Goal: Task Accomplishment & Management: Complete application form

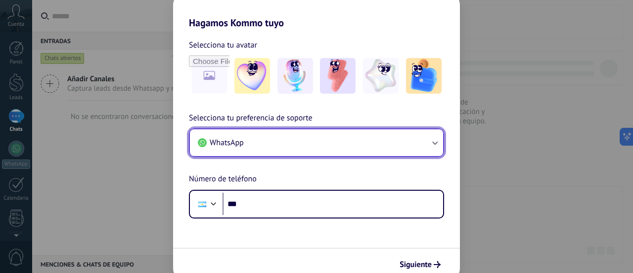
click at [249, 138] on button "WhatsApp" at bounding box center [316, 142] width 253 height 27
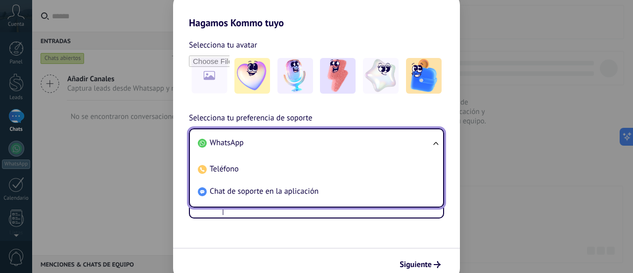
click at [249, 138] on li "WhatsApp" at bounding box center [315, 143] width 242 height 22
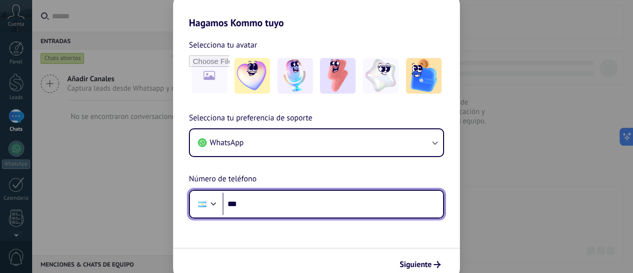
click at [249, 207] on input "***" at bounding box center [333, 204] width 221 height 23
type input "**********"
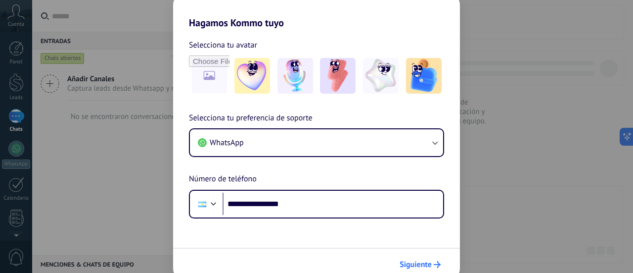
click at [420, 262] on span "Siguiente" at bounding box center [416, 264] width 32 height 7
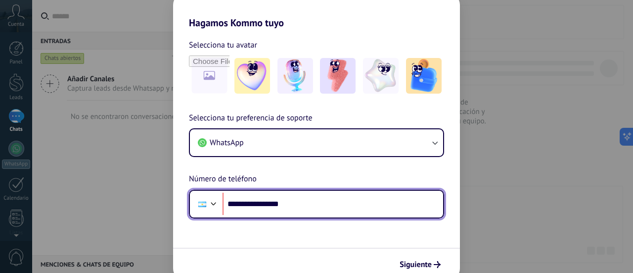
click at [263, 204] on input "**********" at bounding box center [333, 204] width 221 height 23
drag, startPoint x: 299, startPoint y: 201, endPoint x: 207, endPoint y: 205, distance: 92.6
click at [210, 205] on div "**********" at bounding box center [316, 204] width 255 height 29
type input "**********"
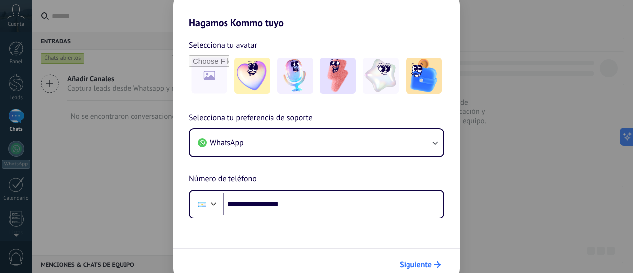
click at [407, 261] on span "Siguiente" at bounding box center [416, 264] width 32 height 7
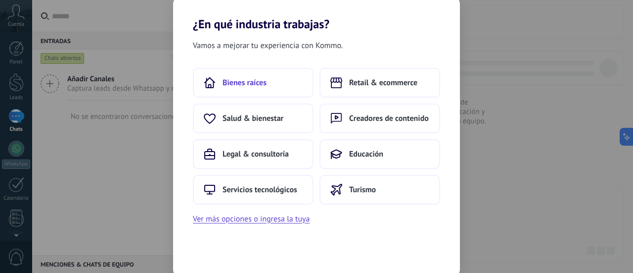
click at [251, 85] on span "Bienes raíces" at bounding box center [245, 83] width 44 height 10
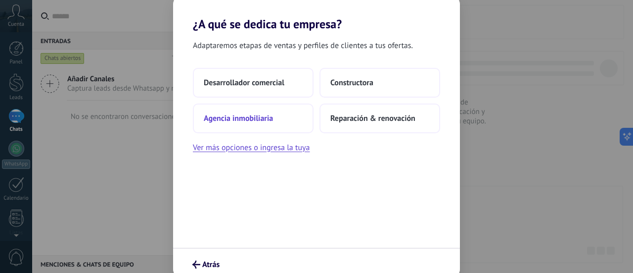
click at [259, 122] on span "Agencia inmobiliaria" at bounding box center [238, 118] width 69 height 10
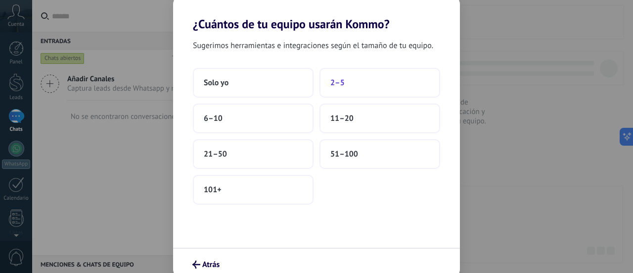
click at [347, 80] on button "2–5" at bounding box center [380, 83] width 121 height 30
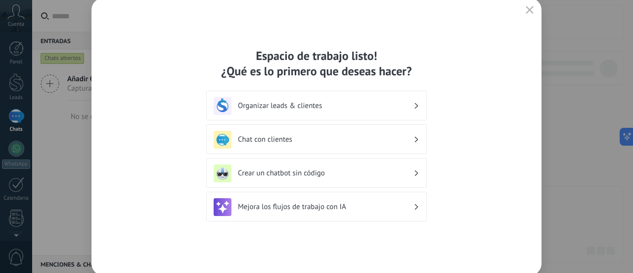
click at [325, 107] on h3 "Organizar leads & clientes" at bounding box center [326, 105] width 176 height 9
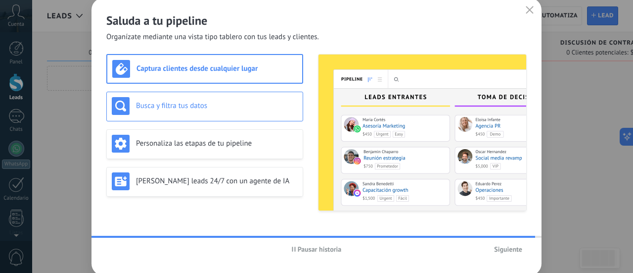
click at [199, 106] on h3 "Busca y filtra tus datos" at bounding box center [217, 105] width 162 height 9
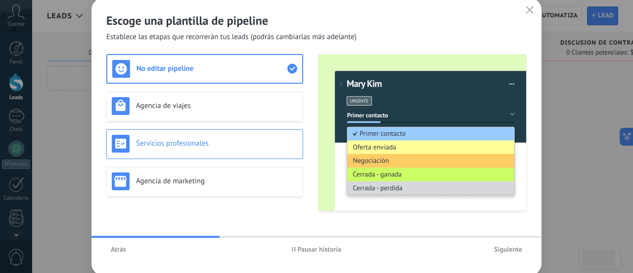
click at [198, 139] on h3 "Servicios profesionales" at bounding box center [217, 143] width 162 height 9
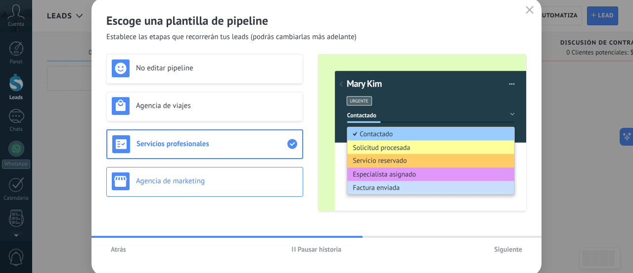
click at [217, 170] on div "Agencia de marketing" at bounding box center [204, 182] width 197 height 30
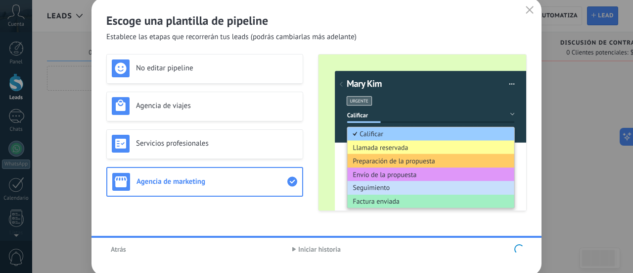
click at [187, 158] on div "No editar pipeline Agencia de viajes Servicios profesionales Agencia de marketi…" at bounding box center [204, 132] width 197 height 157
click at [148, 149] on div "No editar pipeline Agencia de viajes Servicios profesionales Agencia de marketi…" at bounding box center [204, 132] width 197 height 157
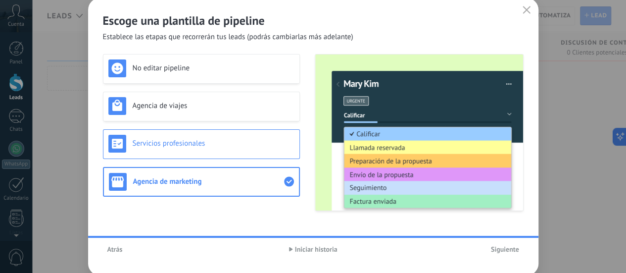
click at [147, 145] on h3 "Servicios profesionales" at bounding box center [214, 143] width 162 height 9
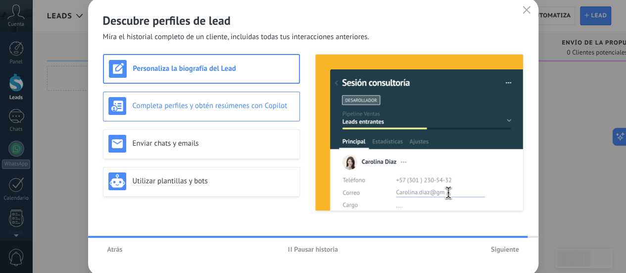
click at [167, 109] on h3 "Completa perfiles y obtén resúmenes con Copilot" at bounding box center [214, 105] width 162 height 9
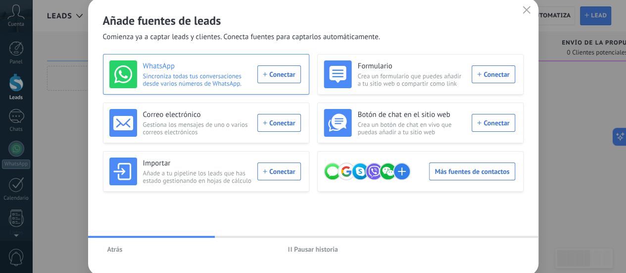
click at [269, 71] on div "WhatsApp Sincroniza todas tus conversaciones desde varios números de WhatsApp. …" at bounding box center [205, 74] width 192 height 28
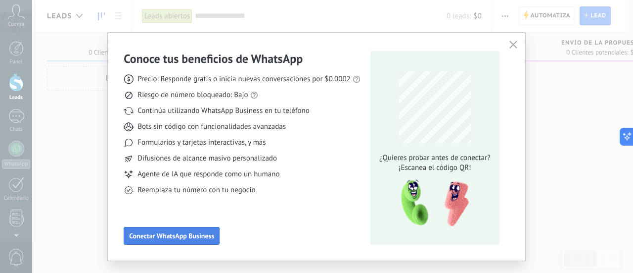
click at [171, 234] on span "Conectar WhatsApp Business" at bounding box center [171, 235] width 85 height 7
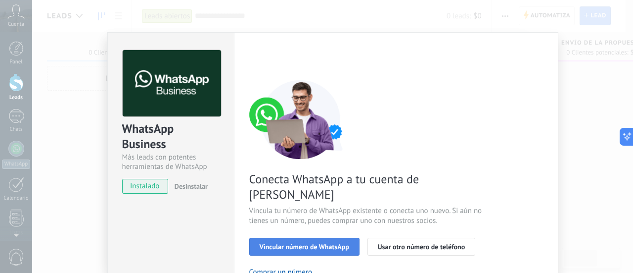
click at [301, 243] on span "Vincular número de WhatsApp" at bounding box center [305, 246] width 90 height 7
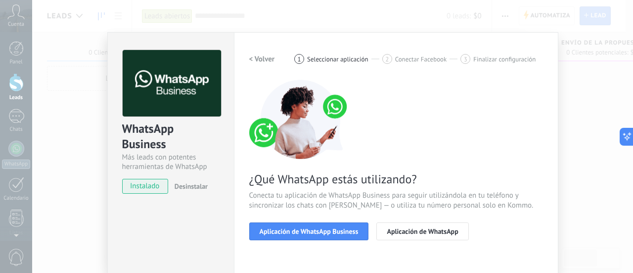
click at [301, 233] on span "Aplicación de WhatsApp Business" at bounding box center [309, 231] width 99 height 7
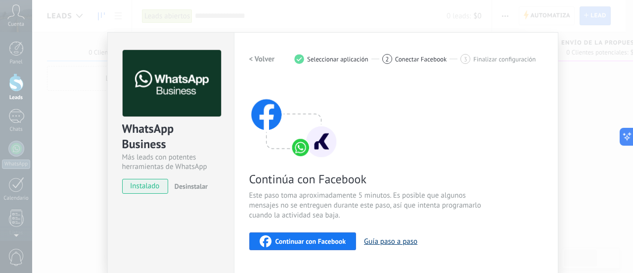
click at [381, 238] on button "Guía paso a paso" at bounding box center [390, 241] width 53 height 9
click at [289, 242] on span "Continuar con Facebook" at bounding box center [311, 241] width 71 height 7
click at [386, 246] on div "Continuar con Facebook Guía paso a paso" at bounding box center [396, 241] width 294 height 18
click at [278, 238] on span "Continuar con Facebook" at bounding box center [311, 241] width 71 height 7
click at [315, 238] on span "Continuar con Facebook" at bounding box center [311, 241] width 71 height 7
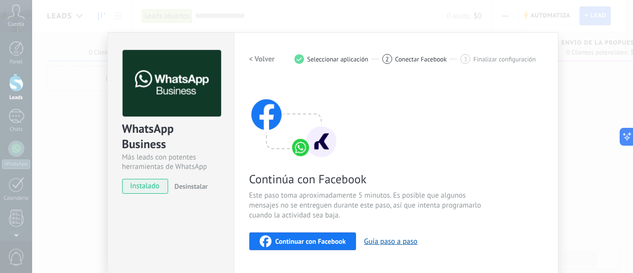
click at [8, 25] on div "Conoce tus beneficios de WhatsApp Precio: Responde gratis o inicia nuevas conve…" at bounding box center [316, 136] width 633 height 273
click at [73, 50] on div "WhatsApp Business Más leads con potentes herramientas de WhatsApp instalado Des…" at bounding box center [332, 136] width 601 height 273
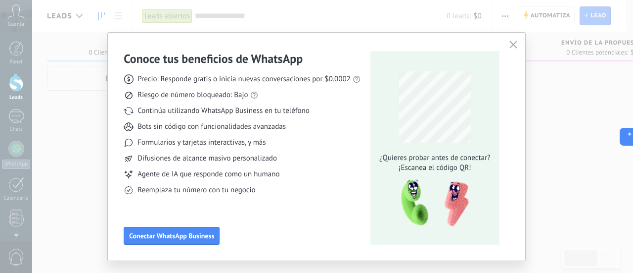
click at [510, 49] on span "button" at bounding box center [514, 45] width 8 height 9
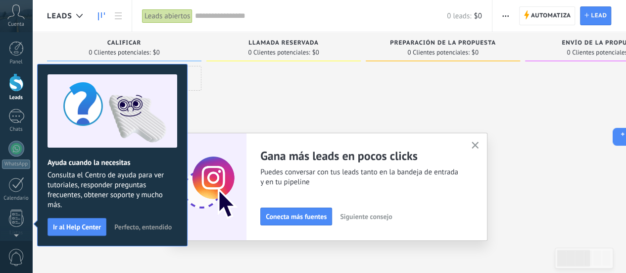
click at [11, 18] on icon at bounding box center [15, 11] width 17 height 15
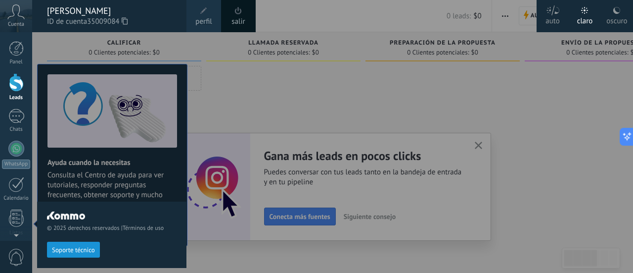
click at [225, 102] on div at bounding box center [348, 136] width 633 height 273
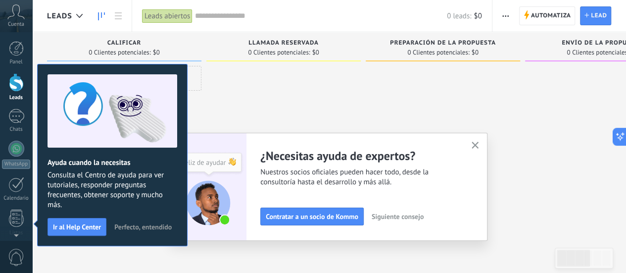
click at [130, 230] on span "Perfecto, entendido" at bounding box center [142, 226] width 57 height 7
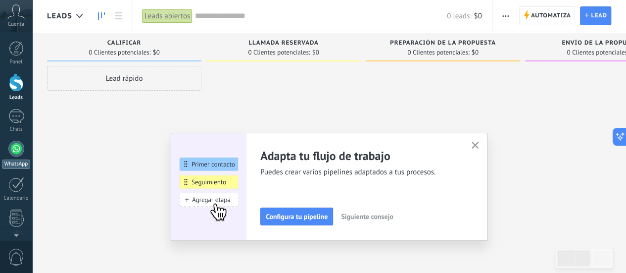
click at [20, 154] on div at bounding box center [16, 149] width 16 height 16
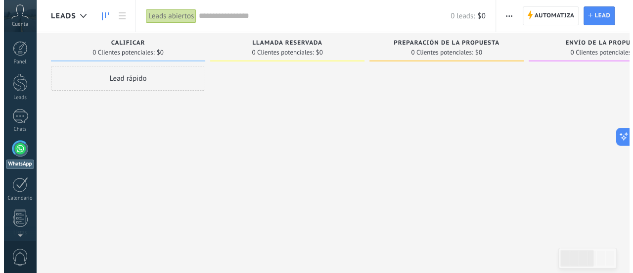
scroll to position [28, 0]
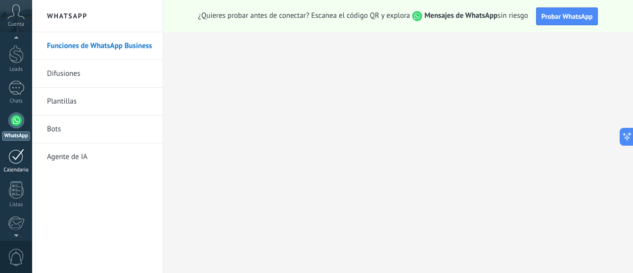
click at [15, 159] on div at bounding box center [16, 155] width 16 height 15
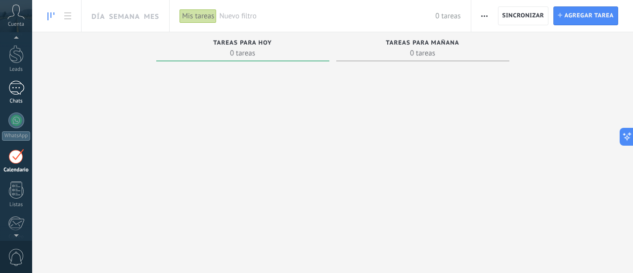
click at [11, 86] on div at bounding box center [16, 88] width 16 height 14
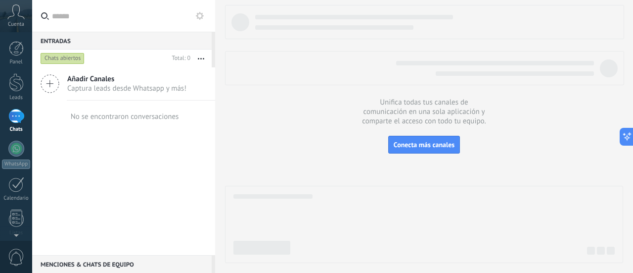
click at [15, 123] on div at bounding box center [16, 116] width 16 height 14
click at [16, 118] on div at bounding box center [16, 116] width 16 height 14
click at [14, 151] on div at bounding box center [16, 149] width 16 height 16
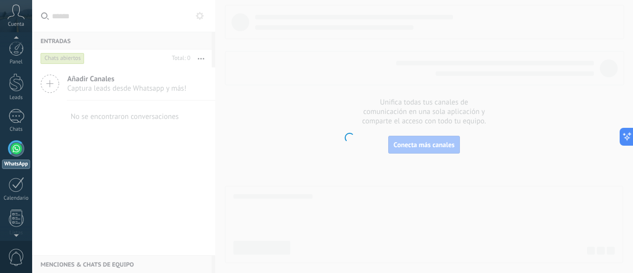
scroll to position [28, 0]
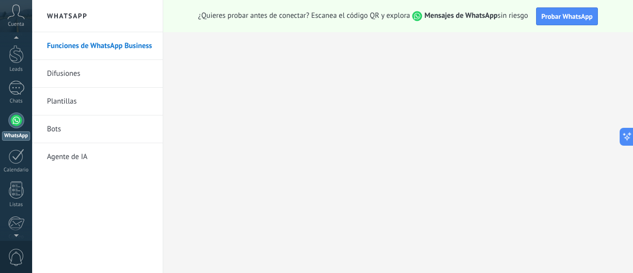
click at [72, 153] on link "Agente de IA" at bounding box center [100, 157] width 106 height 28
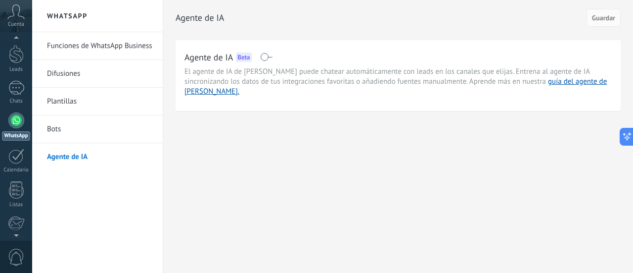
click at [16, 20] on div "Cuenta" at bounding box center [16, 16] width 32 height 32
